Goal: Task Accomplishment & Management: Use online tool/utility

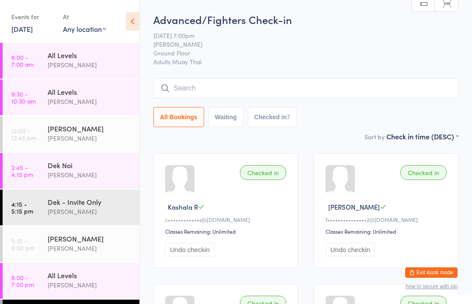
click at [199, 91] on input "search" at bounding box center [305, 88] width 305 height 20
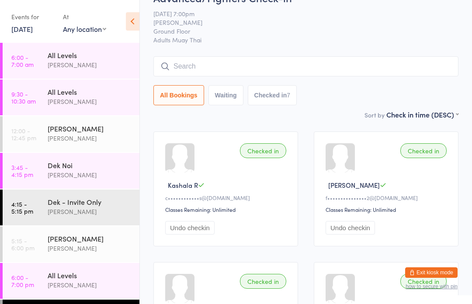
scroll to position [17, 0]
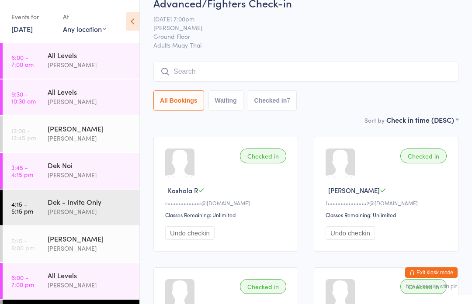
click at [28, 28] on link "[DATE]" at bounding box center [21, 29] width 21 height 10
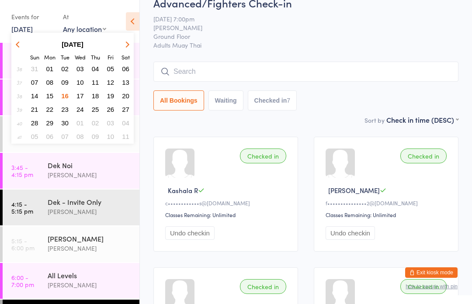
click at [82, 96] on span "17" at bounding box center [80, 95] width 7 height 7
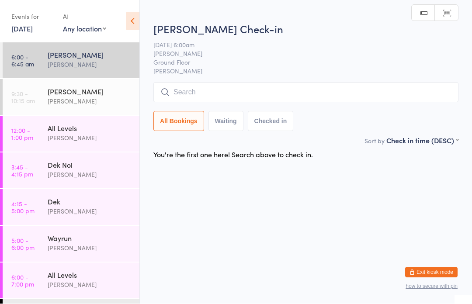
click at [95, 59] on div "[PERSON_NAME]" at bounding box center [90, 55] width 84 height 10
click at [222, 93] on input "search" at bounding box center [305, 93] width 305 height 20
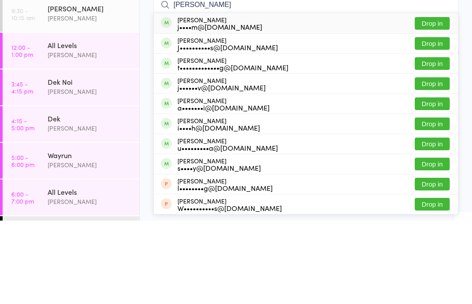
type input "[PERSON_NAME]"
click at [432, 161] on button "Drop in" at bounding box center [432, 167] width 35 height 13
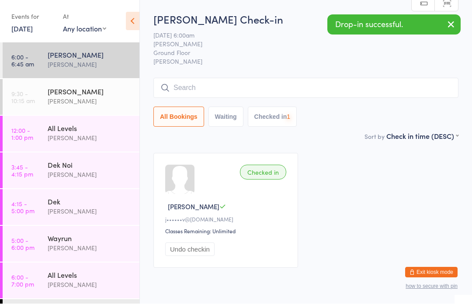
scroll to position [0, 0]
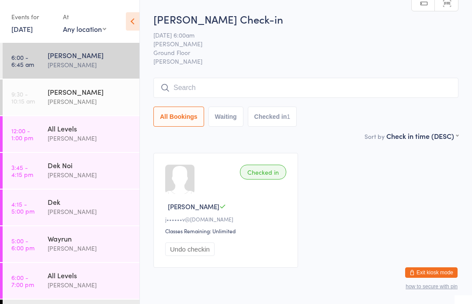
click at [281, 89] on input "search" at bounding box center [305, 88] width 305 height 20
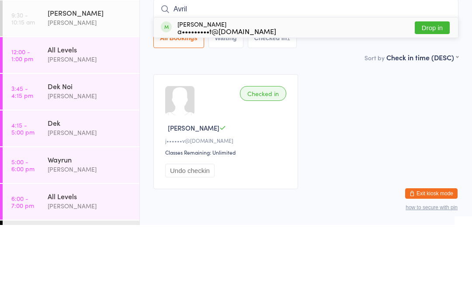
type input "Avril"
click at [428, 101] on button "Drop in" at bounding box center [432, 107] width 35 height 13
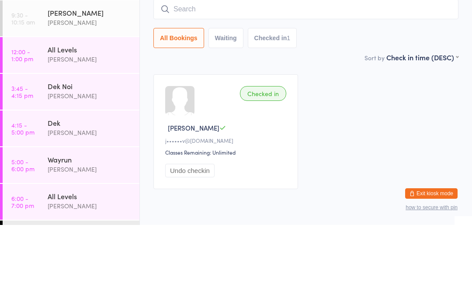
scroll to position [36, 0]
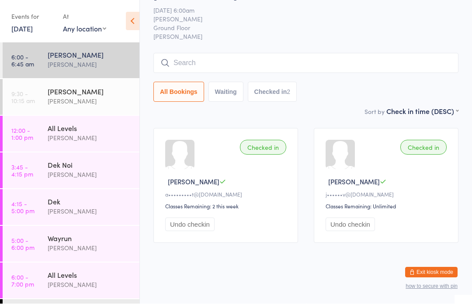
click at [272, 57] on input "search" at bounding box center [305, 63] width 305 height 20
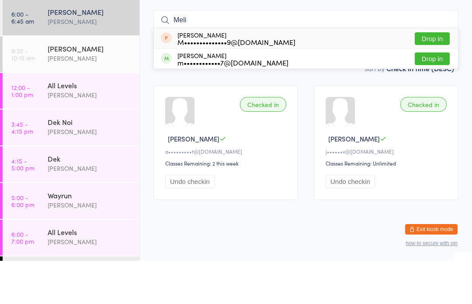
type input "Meli"
click at [434, 96] on button "Drop in" at bounding box center [432, 102] width 35 height 13
